Goal: Transaction & Acquisition: Purchase product/service

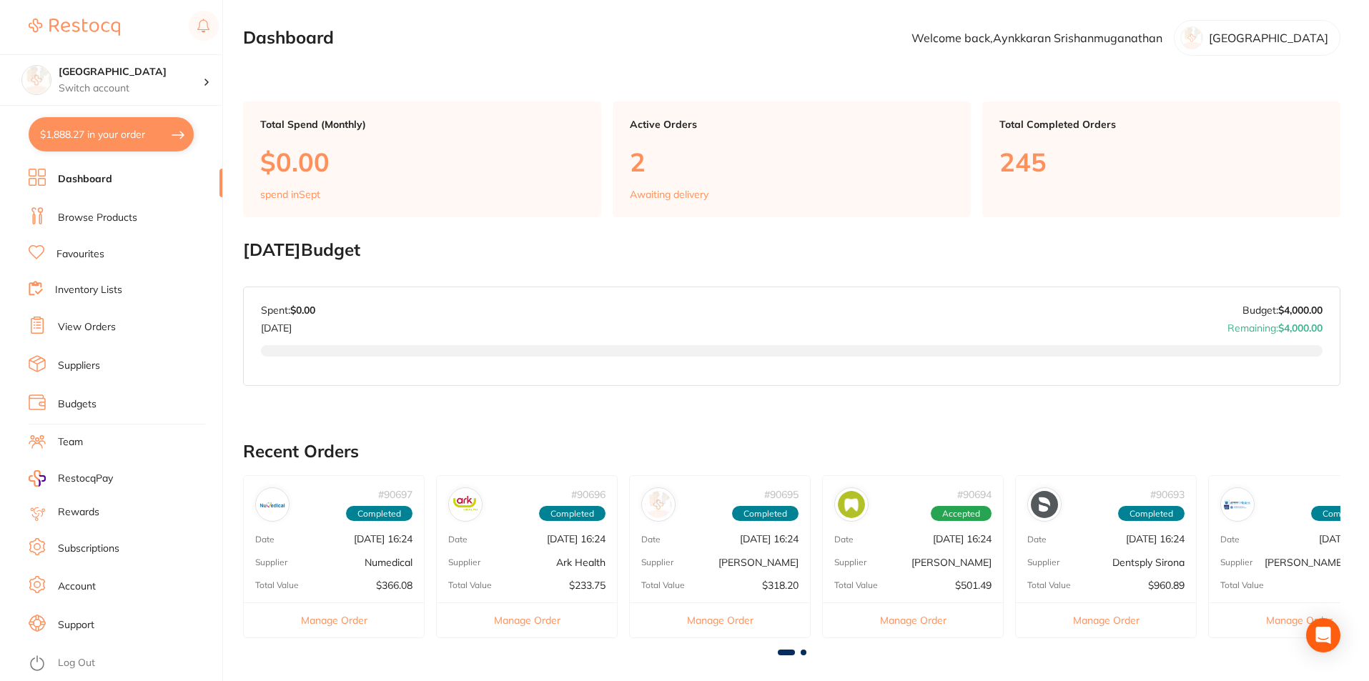
click at [132, 213] on link "Browse Products" at bounding box center [97, 218] width 79 height 14
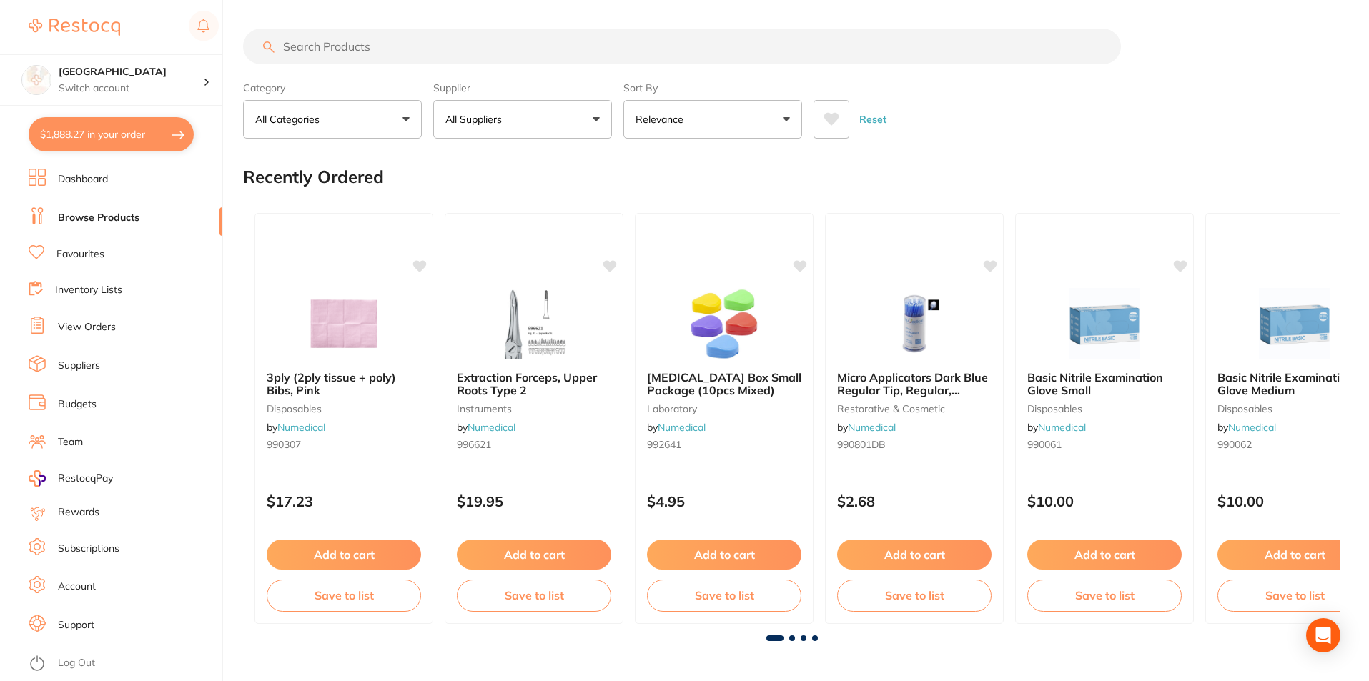
click at [350, 50] on input "search" at bounding box center [682, 47] width 878 height 36
click at [394, 46] on input "search" at bounding box center [682, 47] width 878 height 36
type input "stainless steel crown kit"
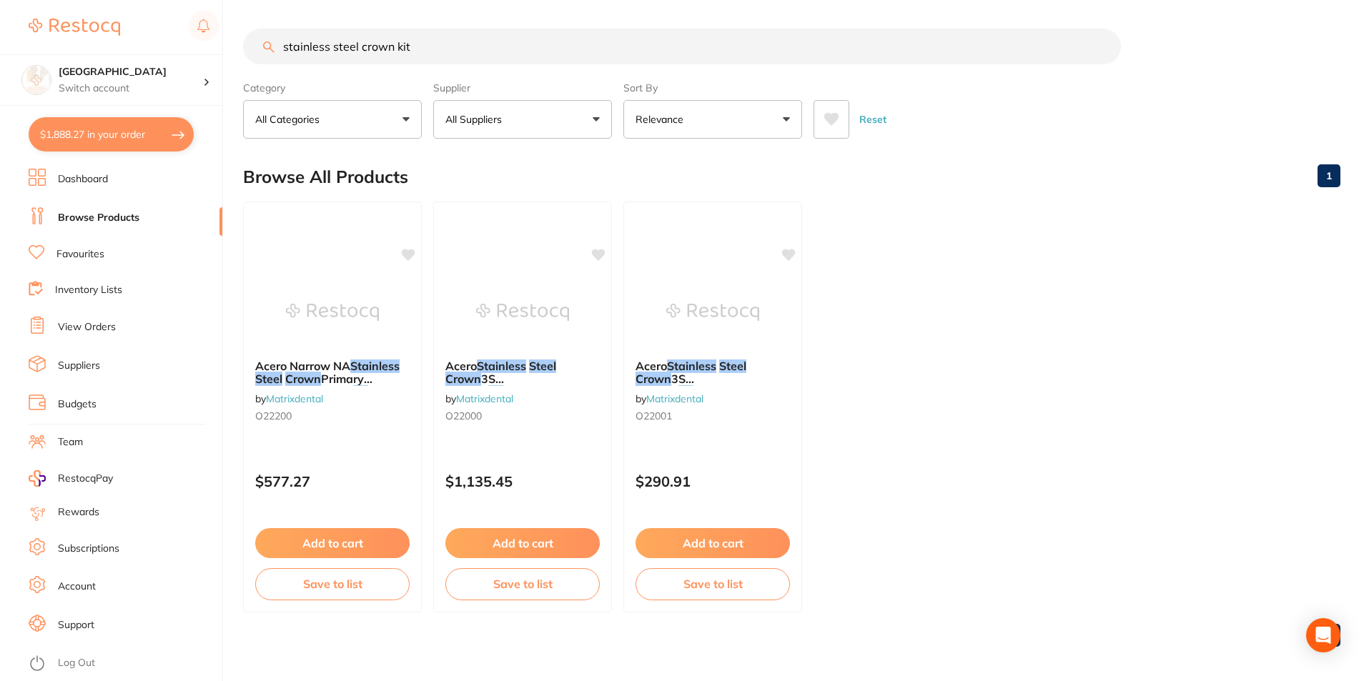
scroll to position [1, 0]
drag, startPoint x: 411, startPoint y: 49, endPoint x: 303, endPoint y: 55, distance: 108.1
click at [303, 55] on input "stainless steel crown kit" at bounding box center [682, 47] width 878 height 36
click at [455, 57] on input "stainless steel crown kit" at bounding box center [682, 47] width 878 height 36
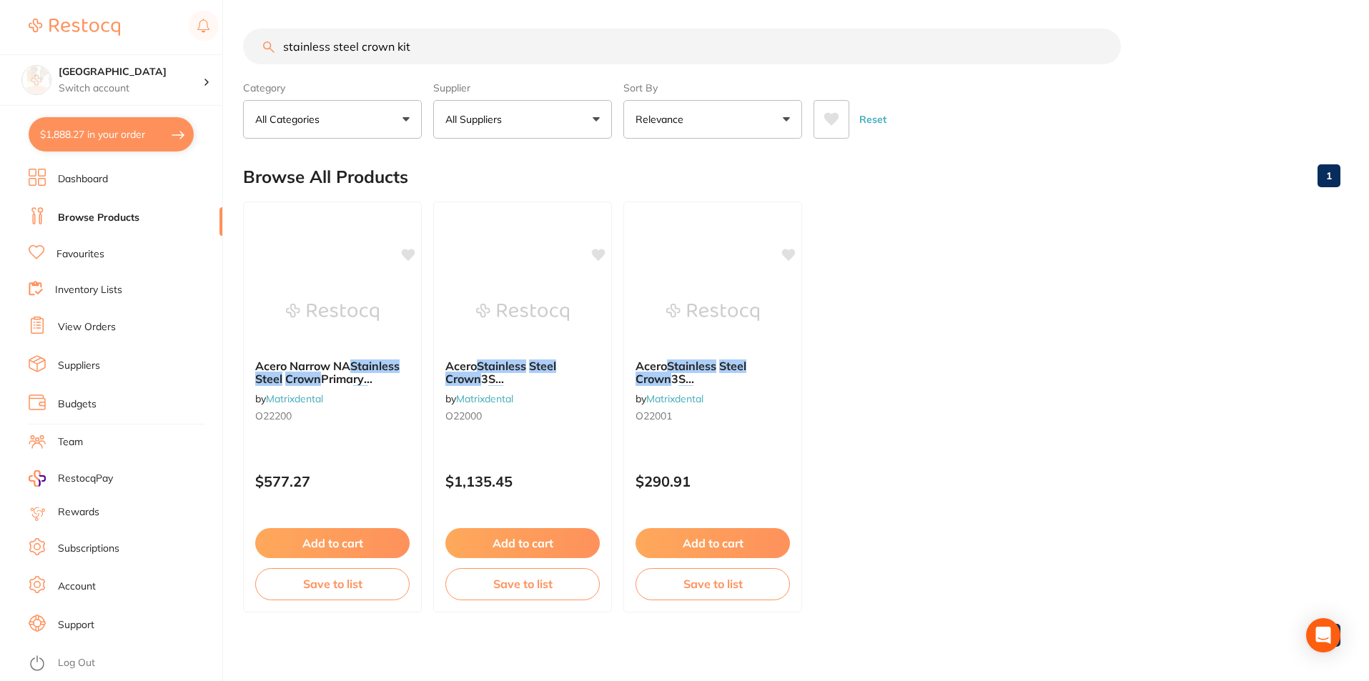
scroll to position [1, 0]
drag, startPoint x: 434, startPoint y: 55, endPoint x: 275, endPoint y: 66, distance: 159.8
click at [275, 66] on section "stainless steel crown kit Category All Categories All Categories No categories …" at bounding box center [792, 84] width 1098 height 110
paste input "3MND-48"
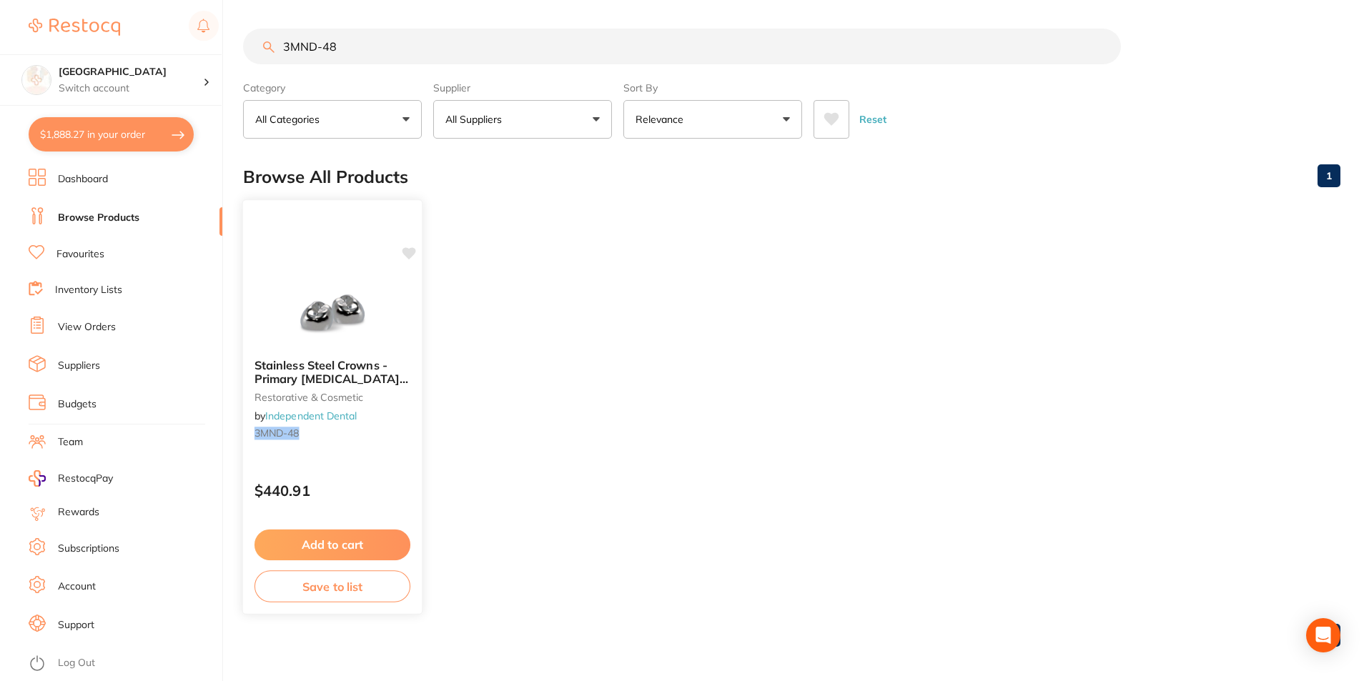
type input "3MND-48"
click at [313, 319] on img at bounding box center [332, 311] width 94 height 72
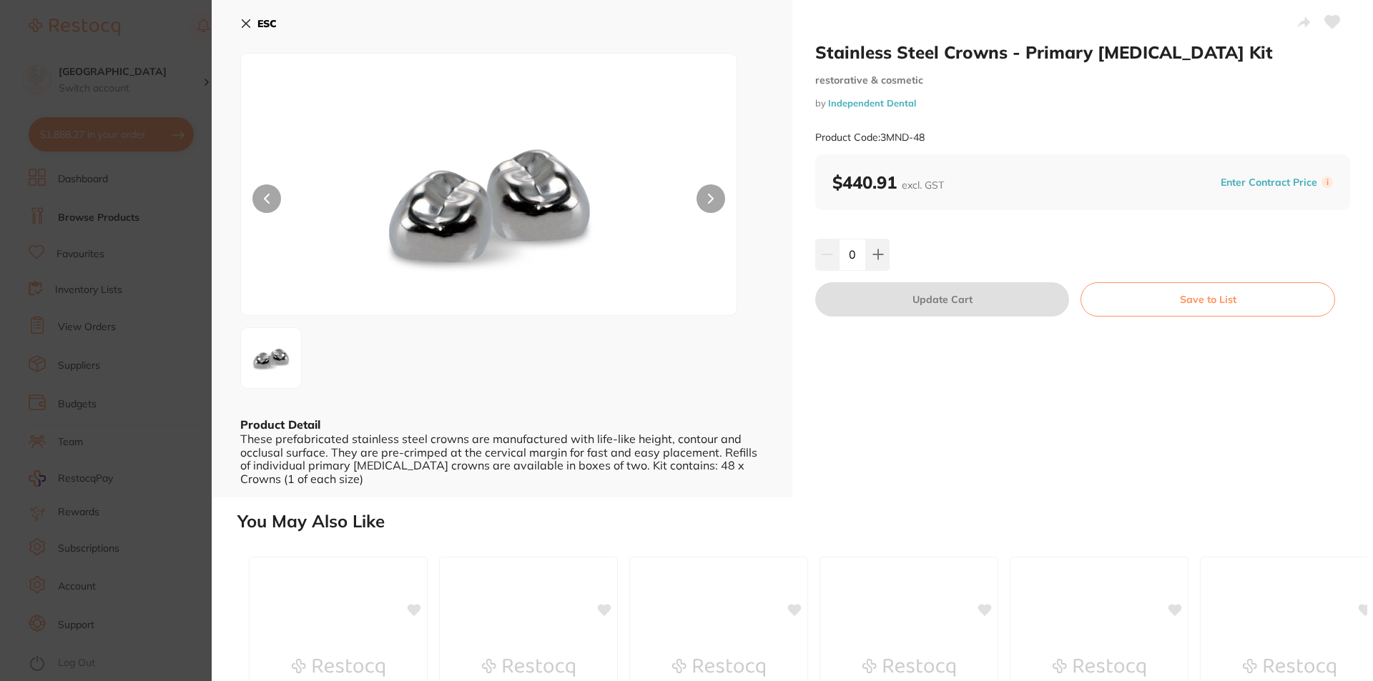
click at [877, 107] on link "Independent Dental" at bounding box center [872, 102] width 88 height 11
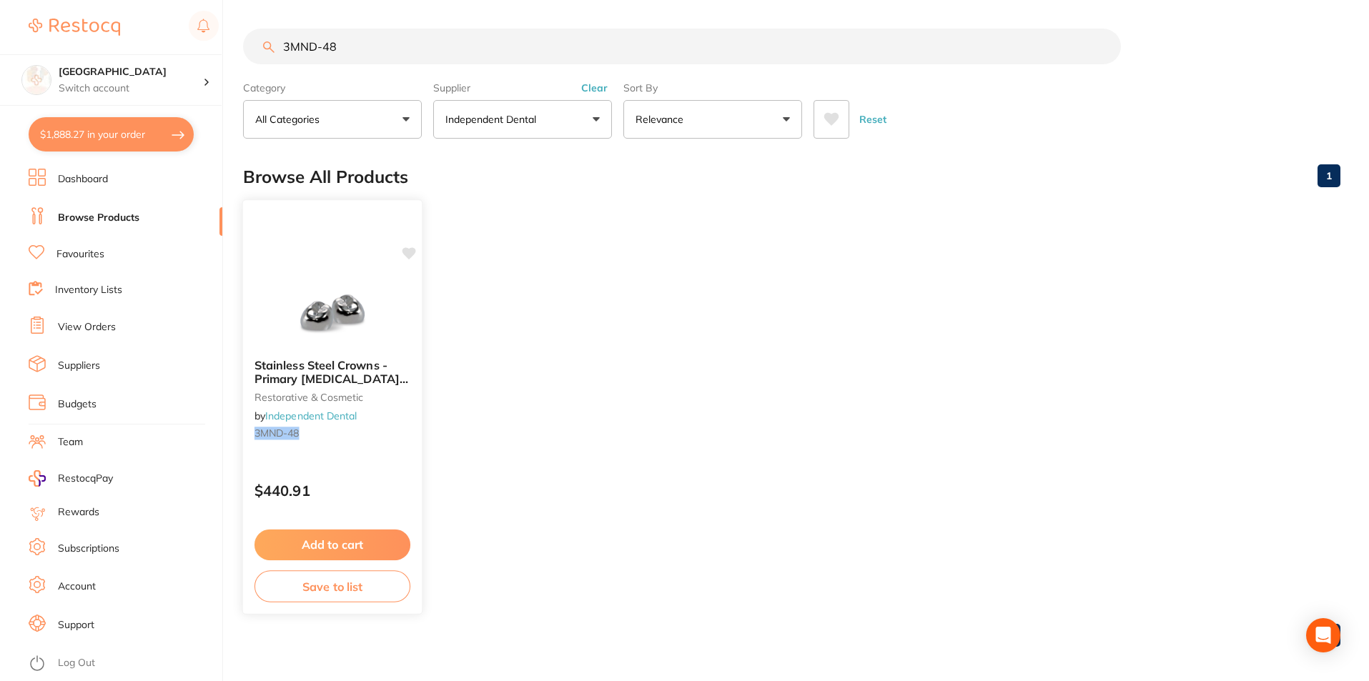
click at [407, 253] on icon at bounding box center [410, 253] width 14 height 12
click at [102, 364] on li "Suppliers" at bounding box center [126, 365] width 194 height 21
